Goal: Information Seeking & Learning: Find specific fact

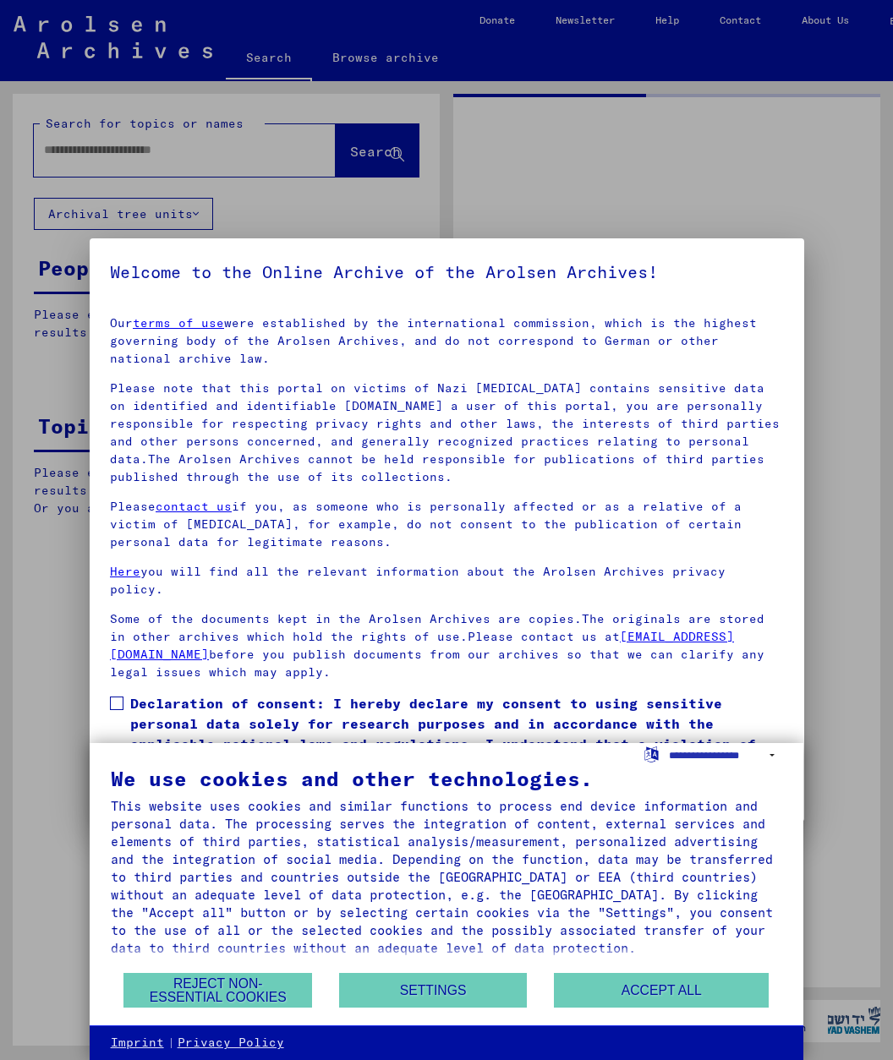
type input "********"
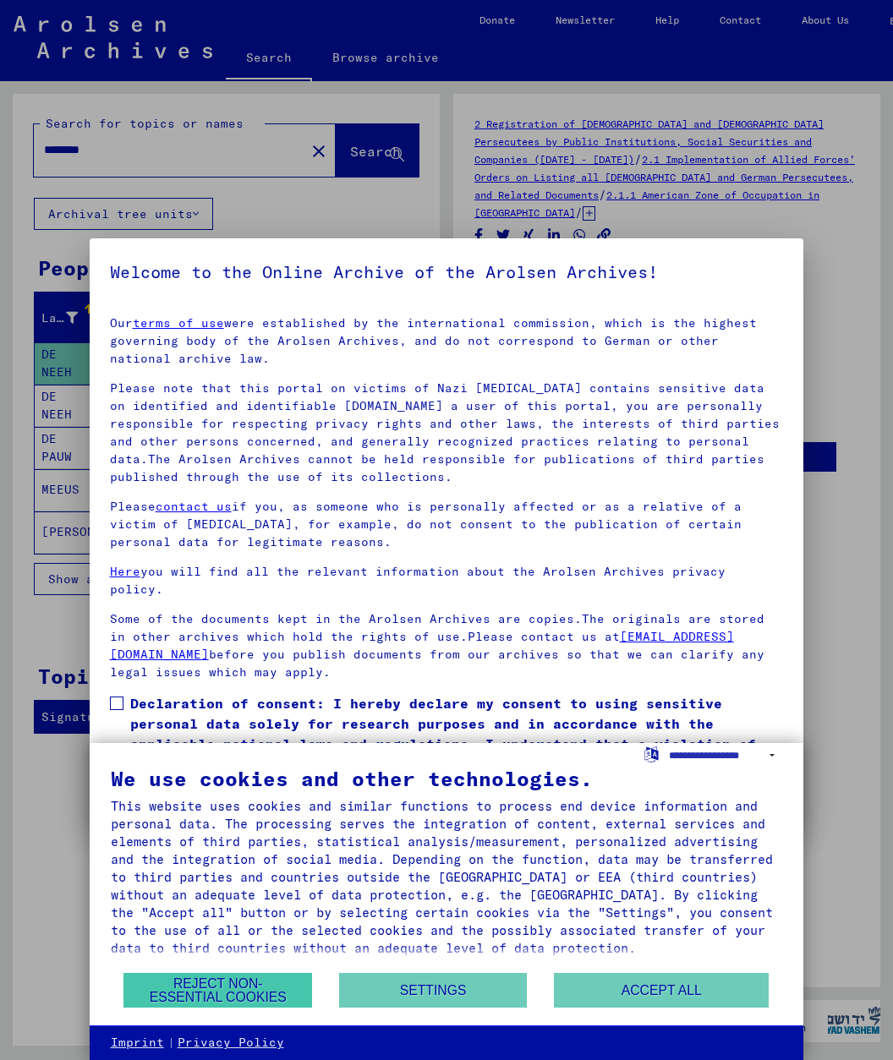
click at [260, 987] on button "Reject non-essential cookies" at bounding box center [217, 990] width 189 height 35
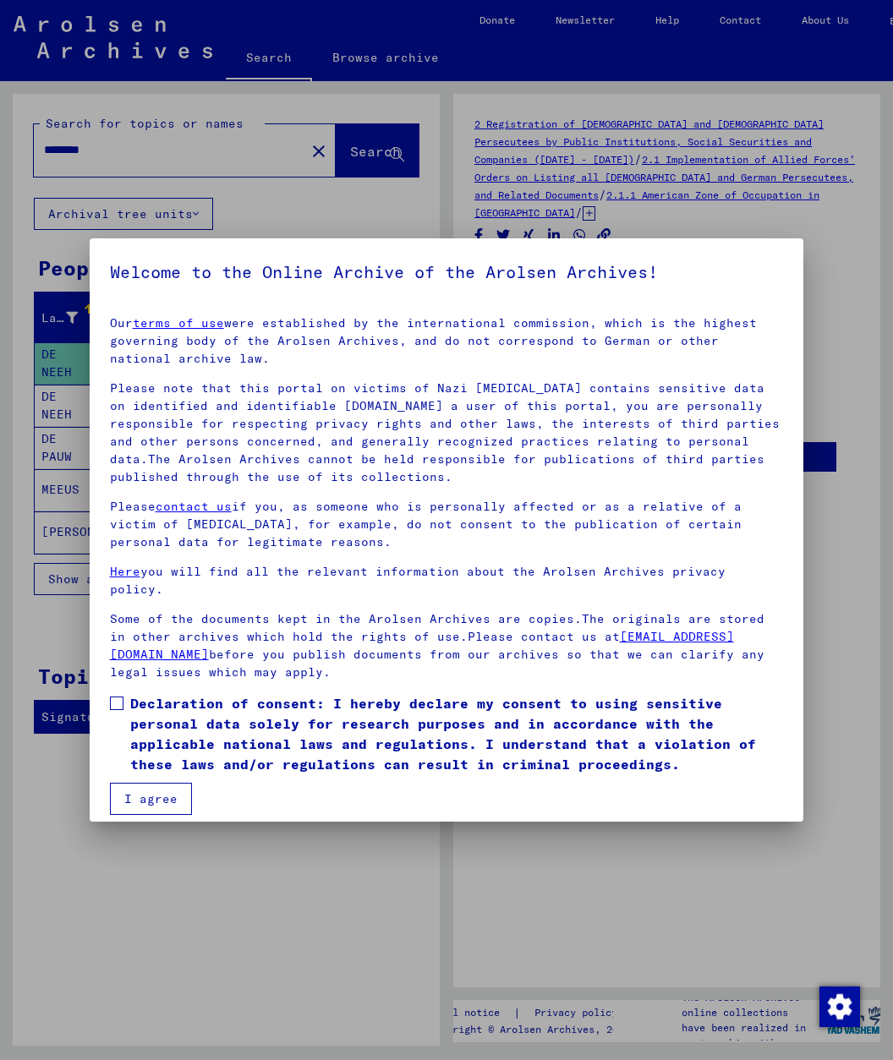
drag, startPoint x: 116, startPoint y: 683, endPoint x: 127, endPoint y: 710, distance: 29.2
click at [116, 697] on span at bounding box center [117, 704] width 14 height 14
click at [156, 783] on button "I agree" at bounding box center [151, 799] width 82 height 32
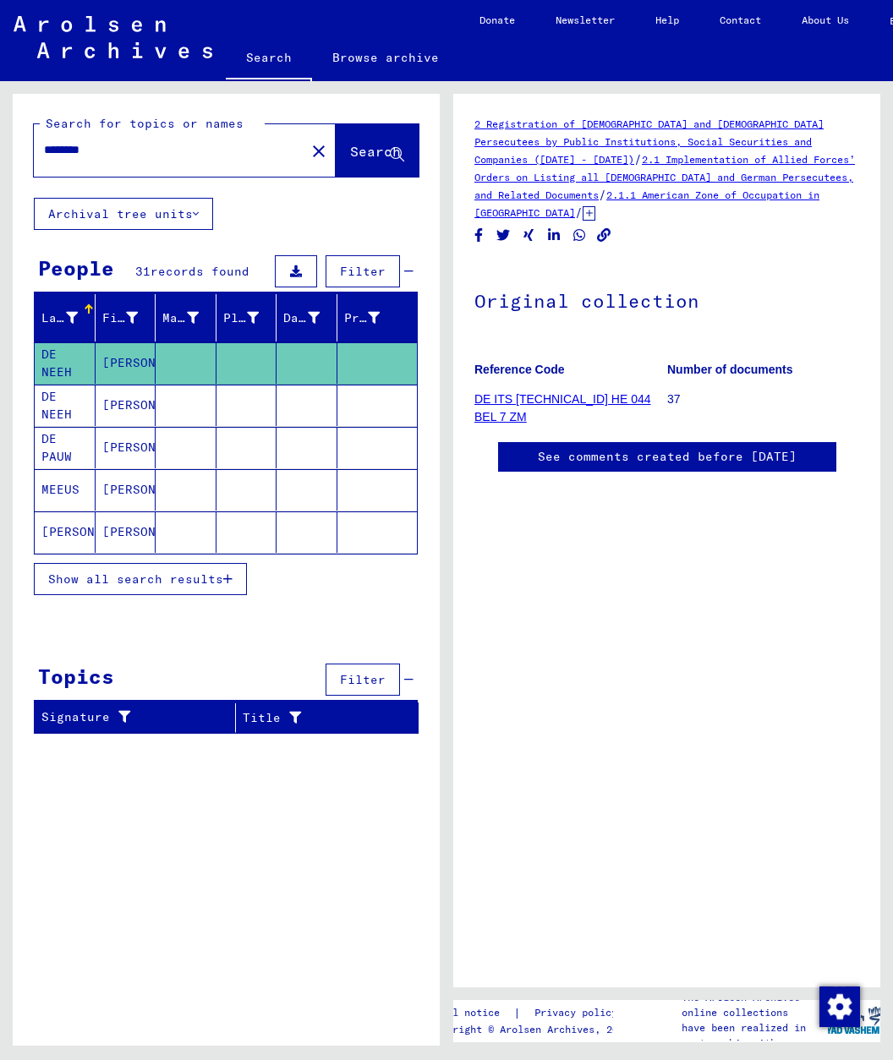
click at [309, 154] on mat-icon "close" at bounding box center [319, 151] width 20 height 20
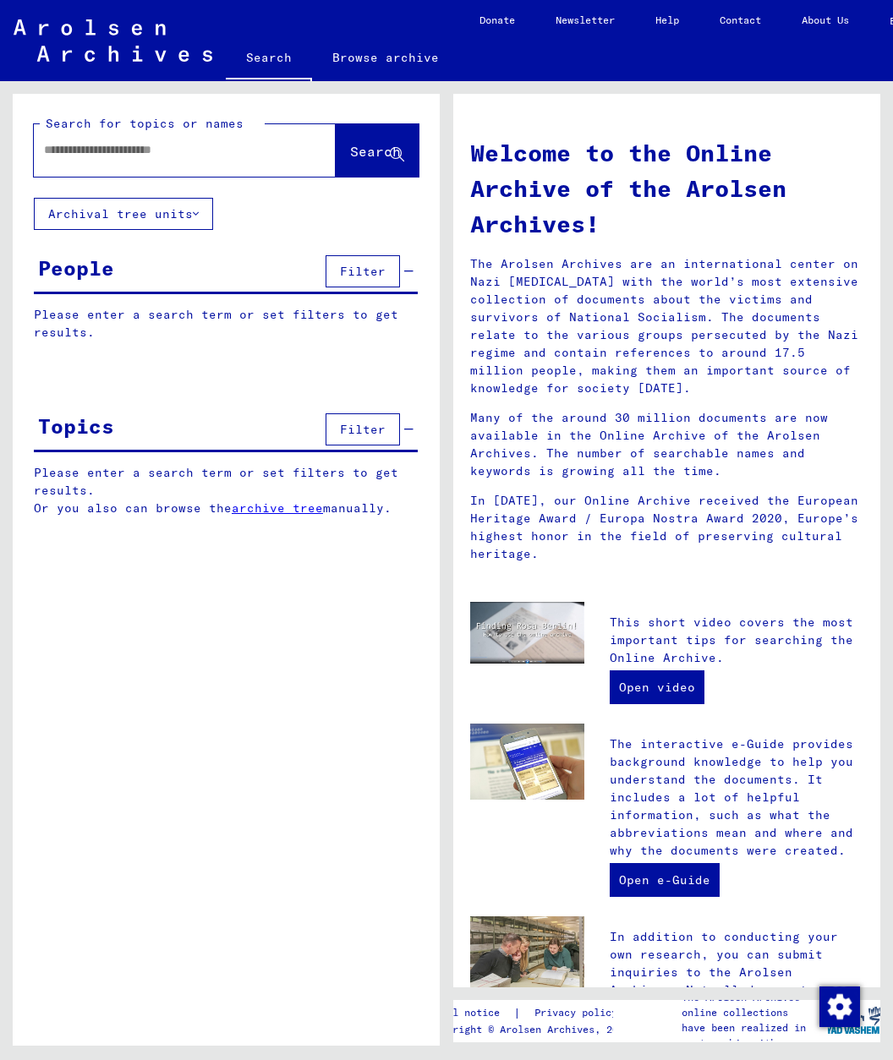
click at [246, 150] on input "text" at bounding box center [164, 150] width 241 height 18
type input "***"
click at [359, 150] on span "Search" at bounding box center [375, 151] width 51 height 17
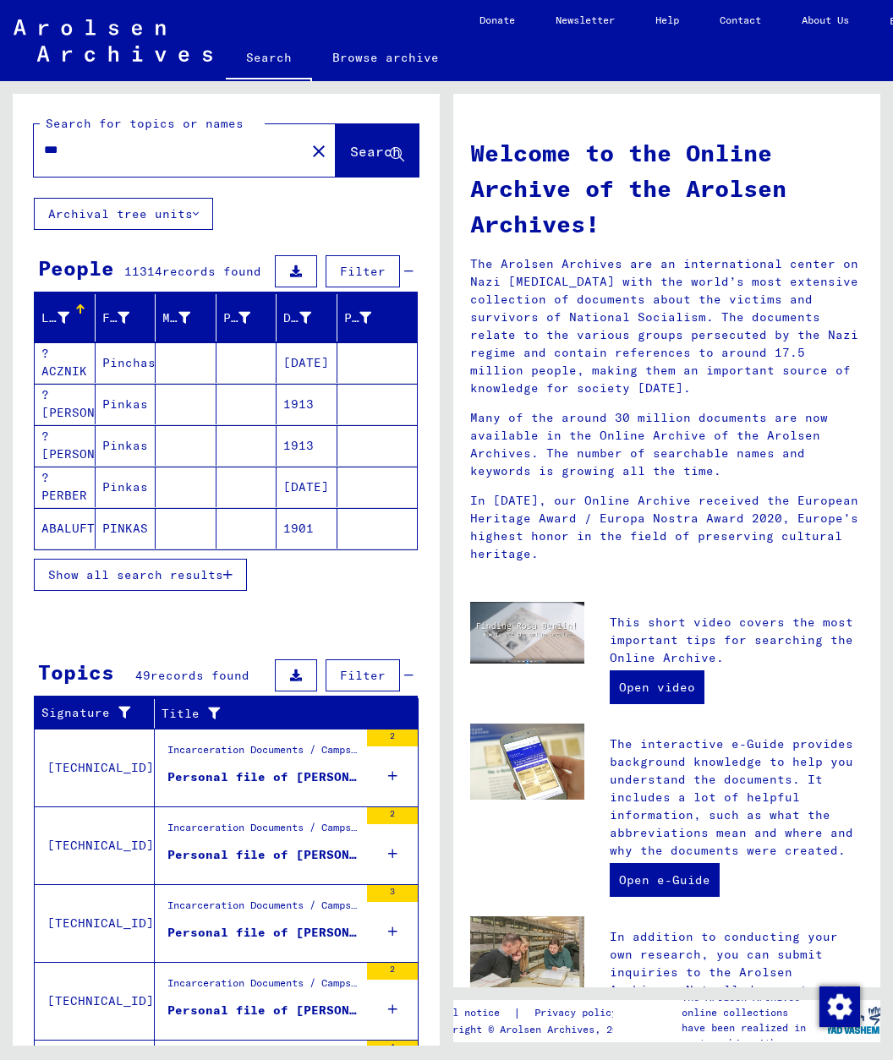
click at [207, 578] on span "Show all search results" at bounding box center [135, 574] width 175 height 15
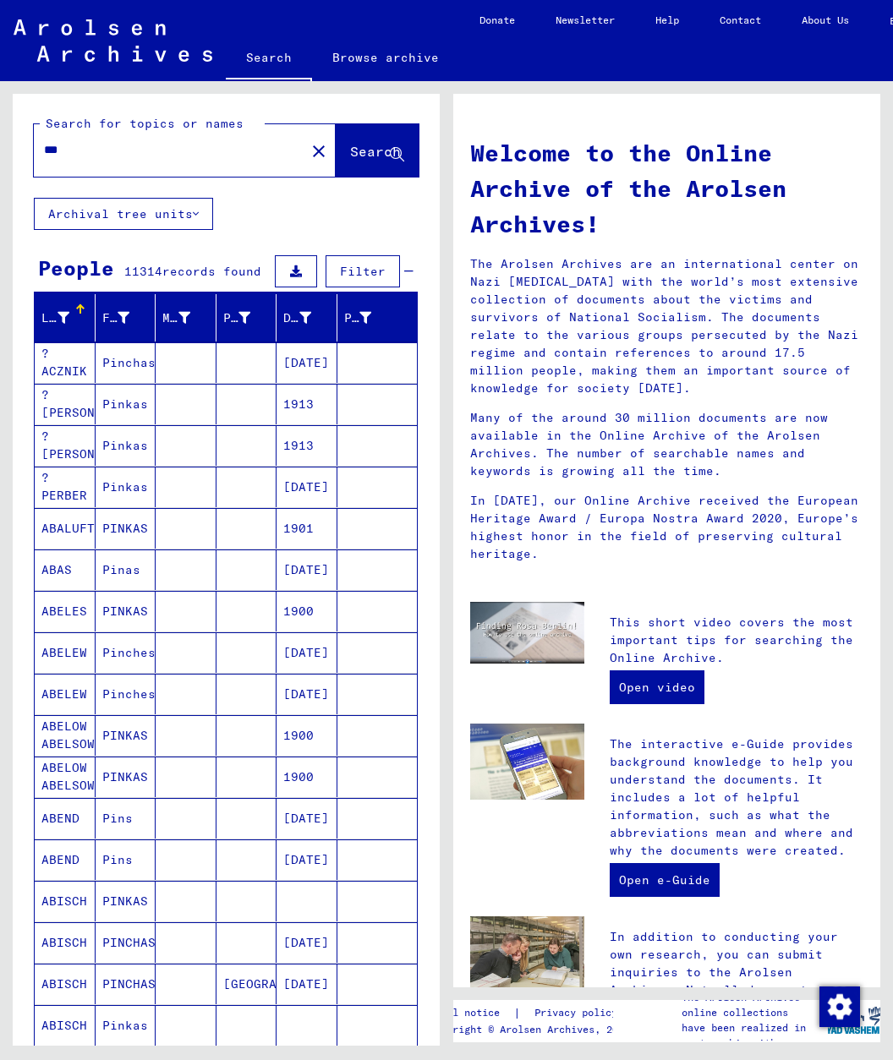
click at [198, 214] on icon at bounding box center [196, 214] width 6 height 12
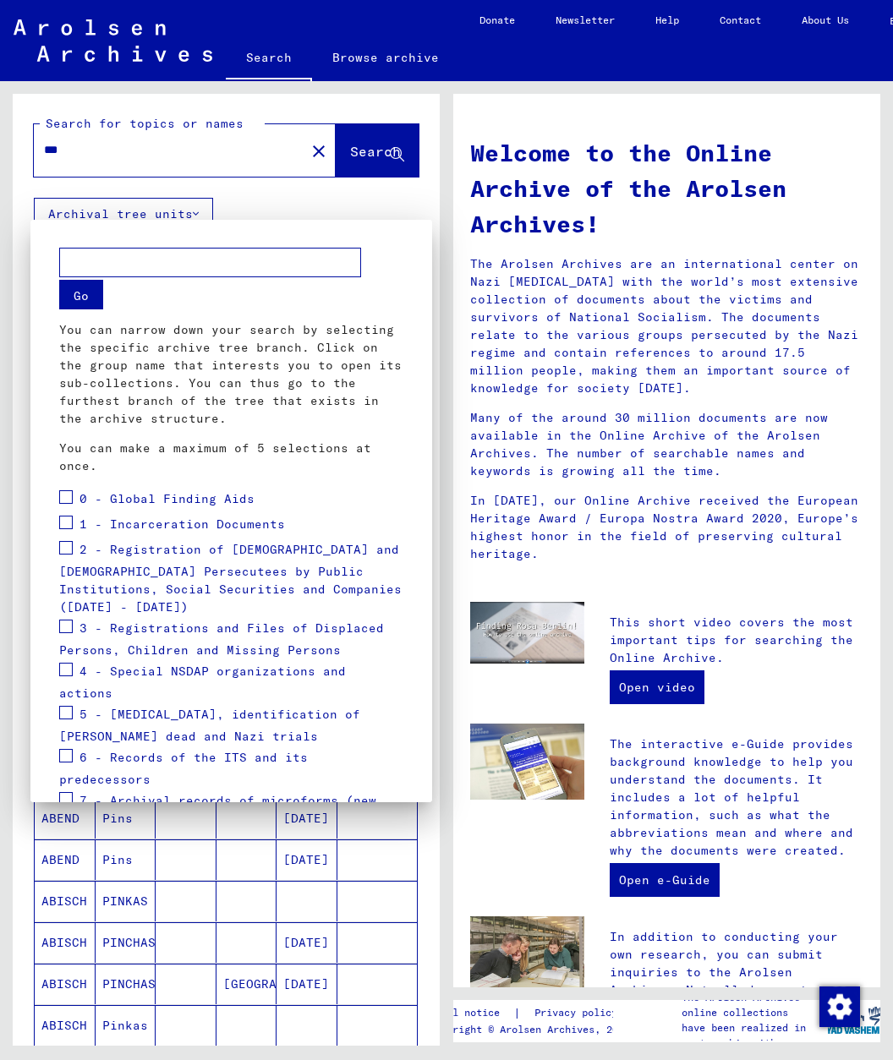
click at [402, 276] on div "Go You can narrow down your search by selecting the specific archive tree branc…" at bounding box center [231, 362] width 344 height 227
click at [417, 821] on div at bounding box center [446, 530] width 893 height 1060
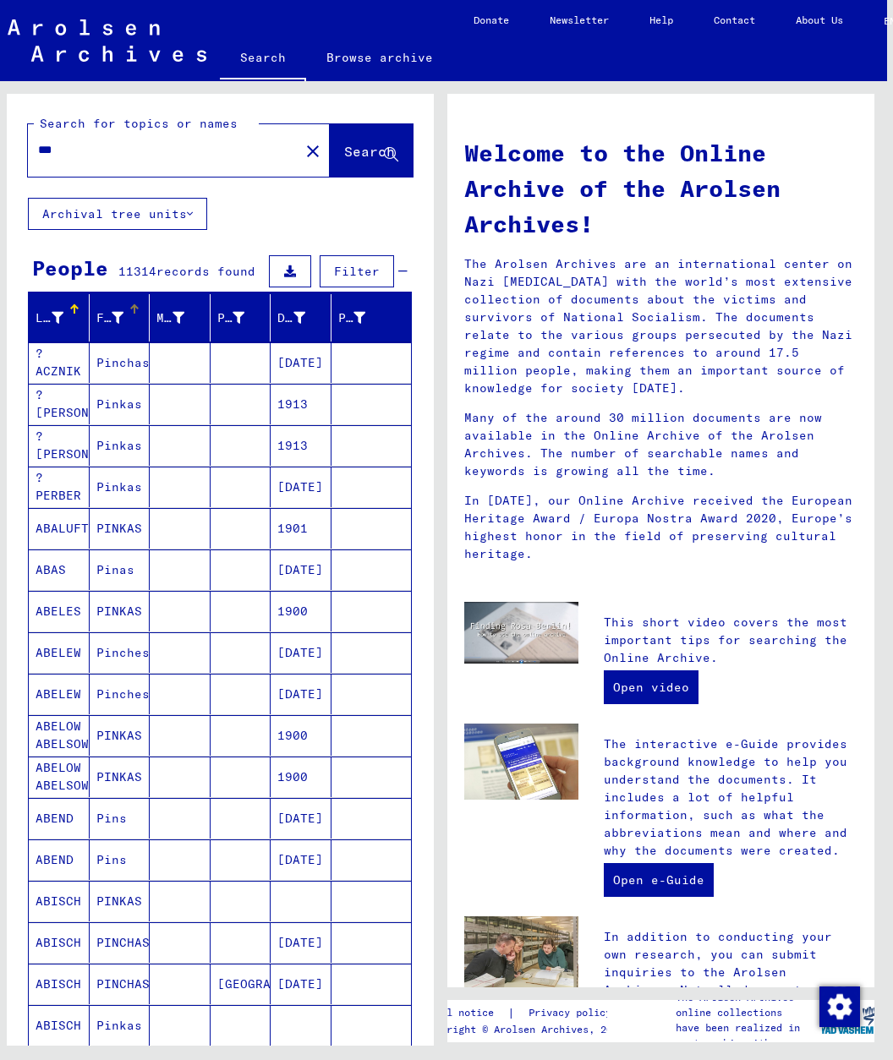
scroll to position [0, 7]
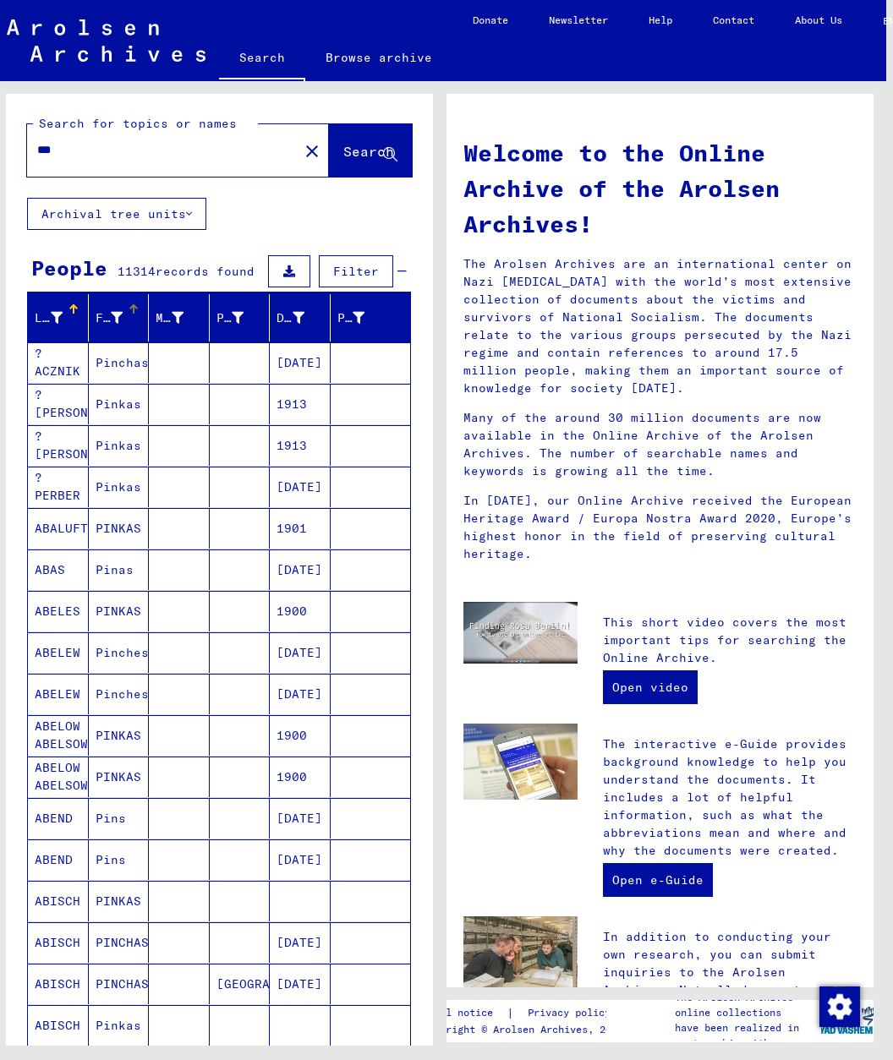
click at [112, 315] on icon at bounding box center [117, 318] width 12 height 12
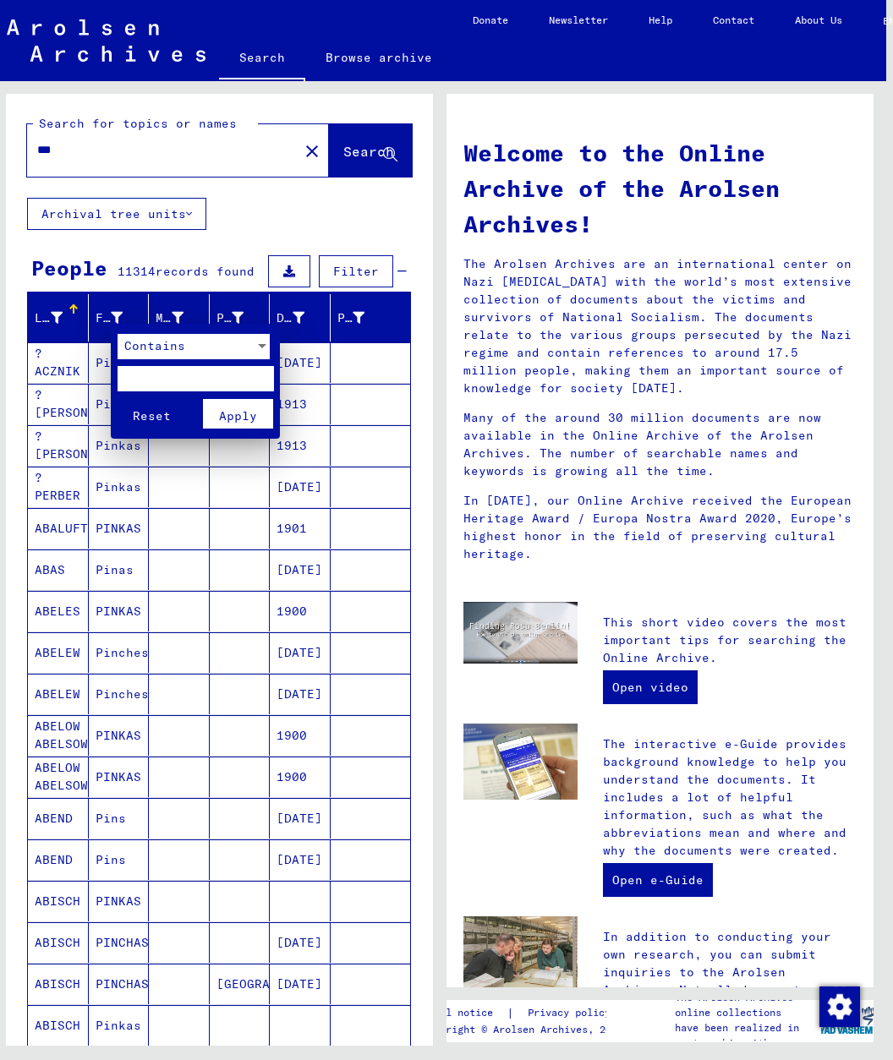
click at [151, 370] on input "text" at bounding box center [196, 378] width 156 height 25
click at [260, 346] on div at bounding box center [262, 346] width 8 height 4
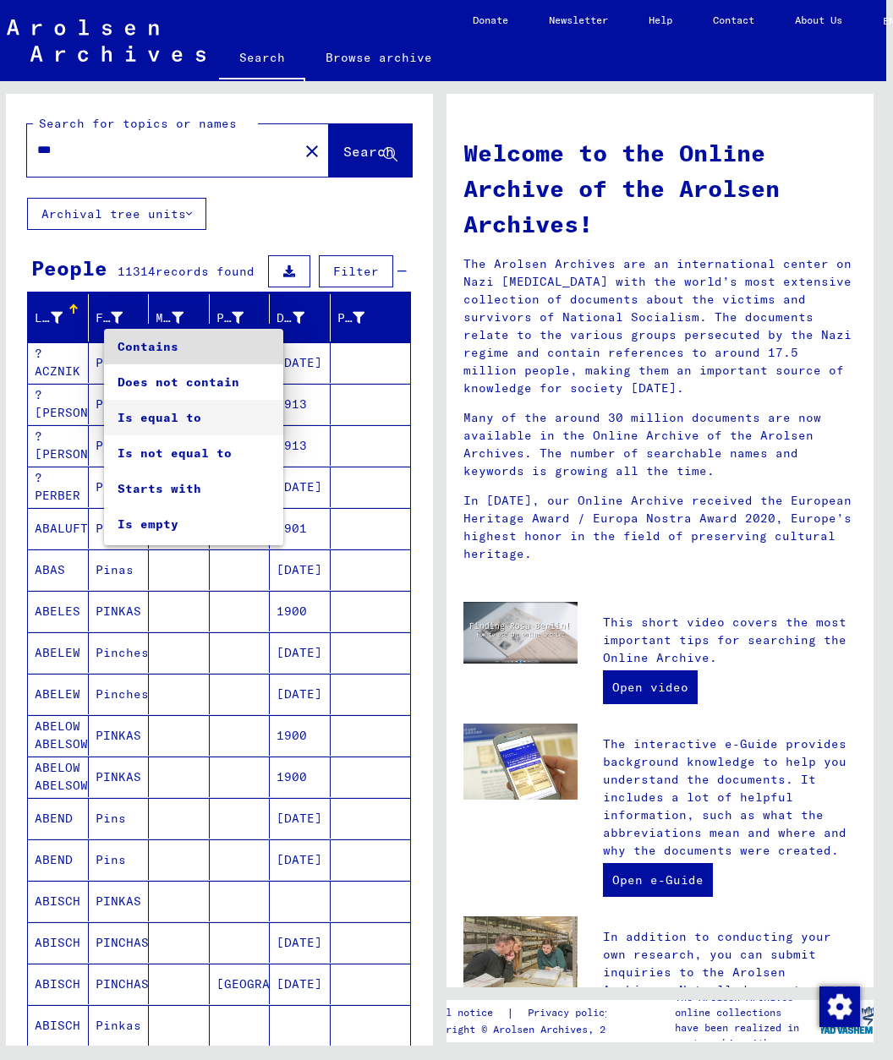
click at [207, 411] on span "Is equal to" at bounding box center [194, 418] width 152 height 36
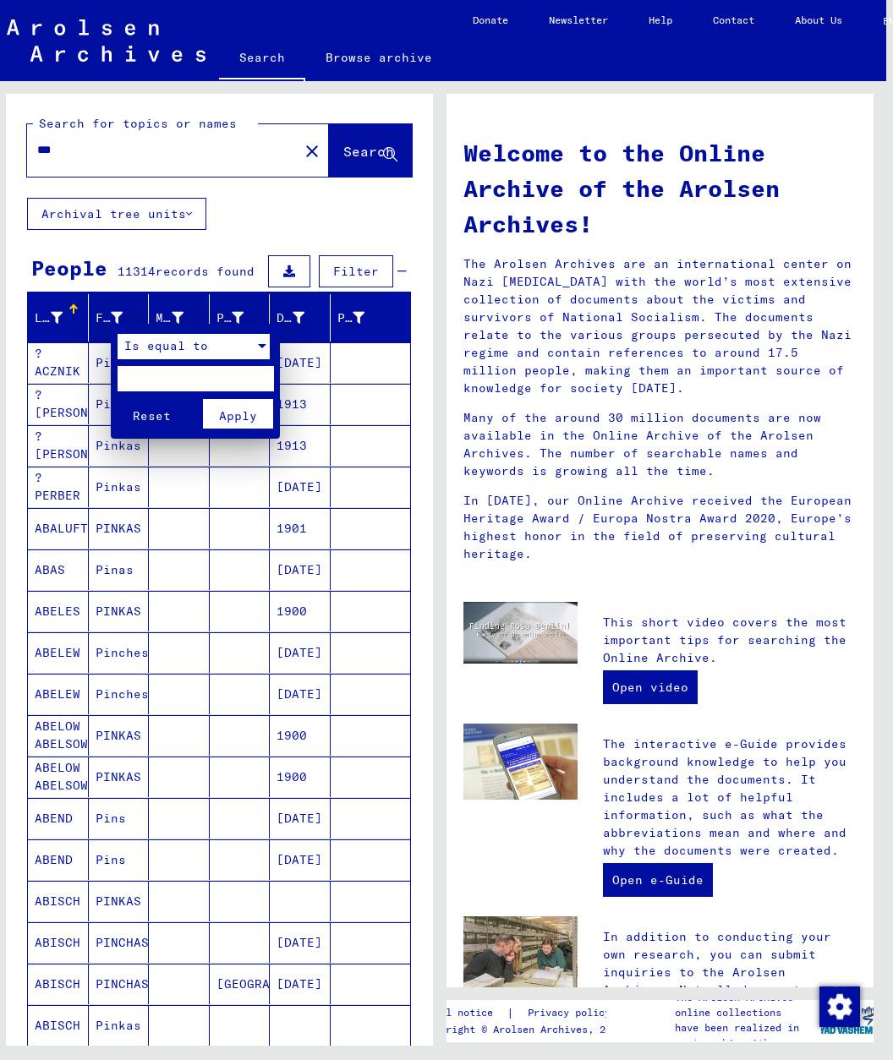
click at [212, 385] on input "text" at bounding box center [196, 378] width 156 height 25
type input "***"
click at [249, 414] on span "Apply" at bounding box center [238, 415] width 38 height 15
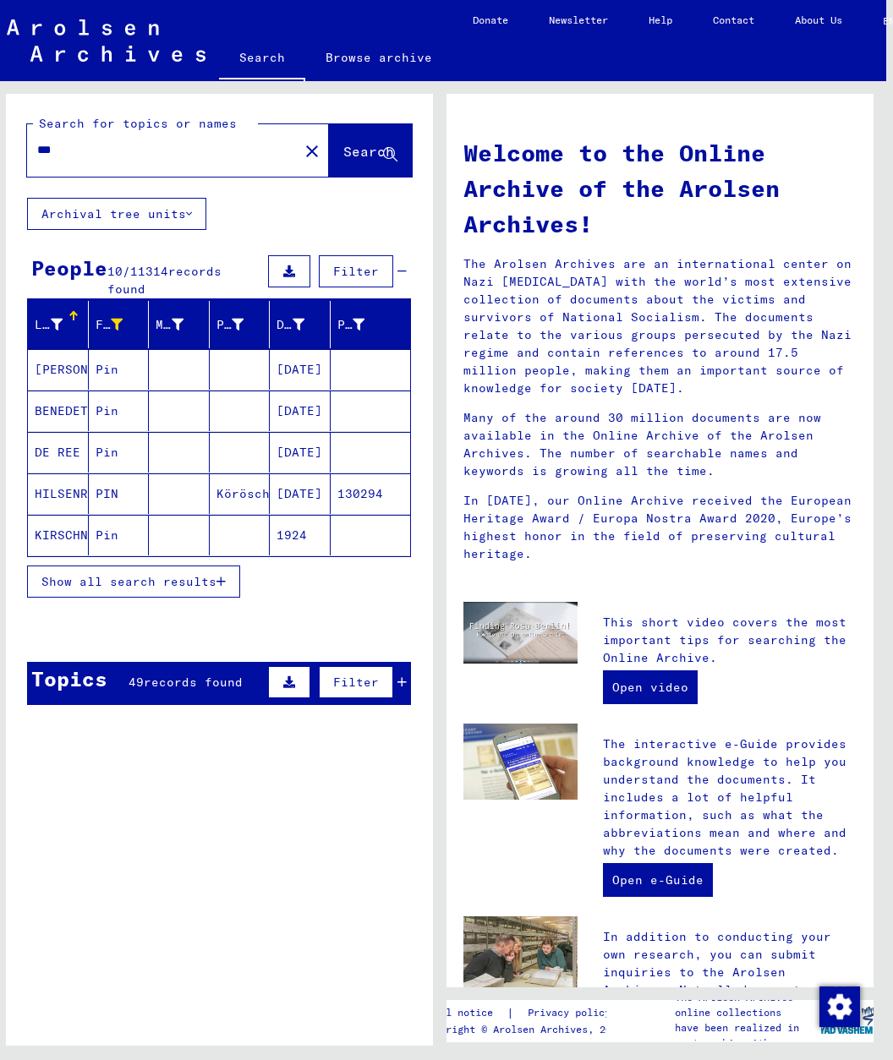
click at [185, 577] on span "Show all search results" at bounding box center [128, 581] width 175 height 15
